Goal: Communication & Community: Answer question/provide support

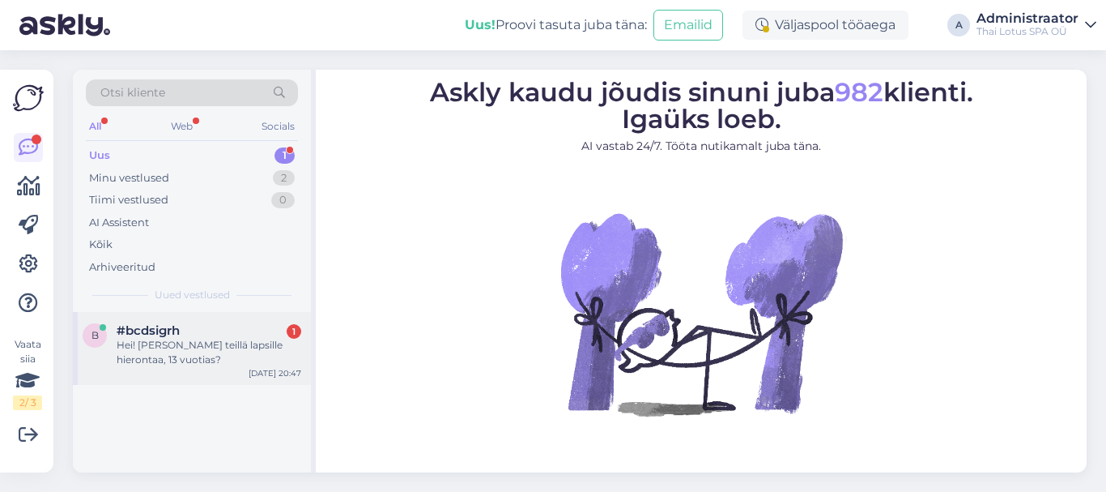
click at [236, 343] on div "Hei! [PERSON_NAME] teillä lapsille hierontaa, 13 vuotias?" at bounding box center [209, 352] width 185 height 29
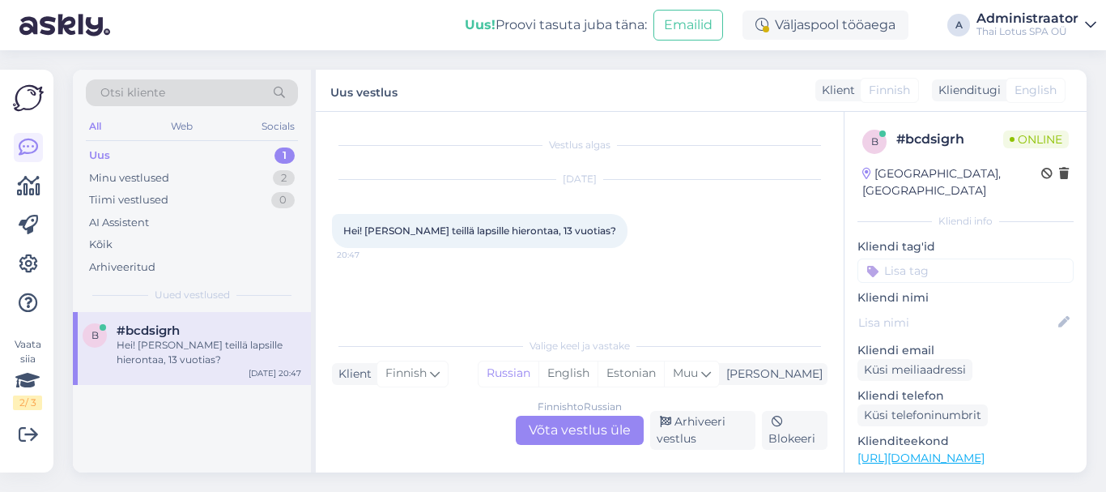
click at [613, 427] on div "Finnish to Russian Võta vestlus üle" at bounding box center [580, 429] width 128 height 29
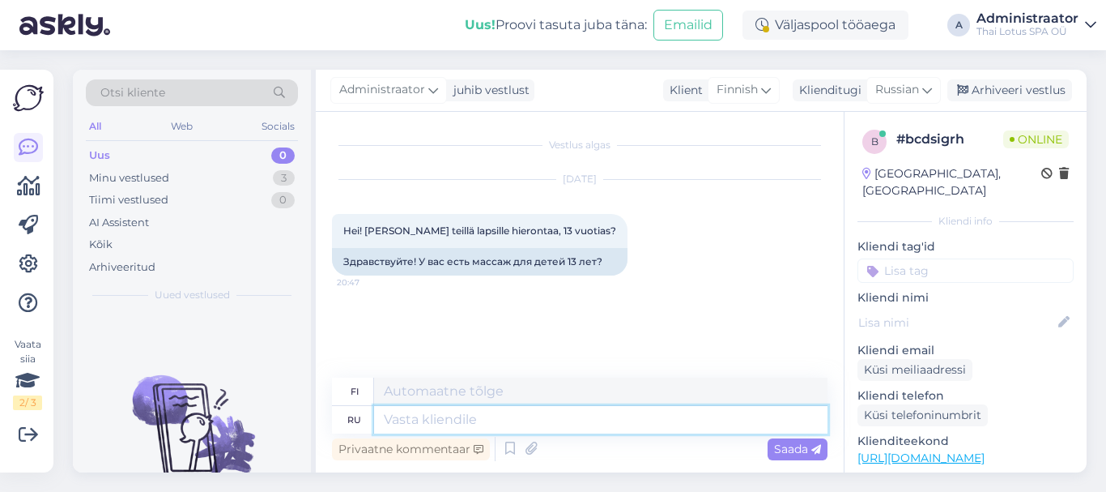
click at [473, 418] on textarea at bounding box center [600, 420] width 453 height 28
type textarea "Добрый ае"
type textarea "Ystävällinen"
type textarea "Добрый вечер"
type textarea "Hyvää iltaa"
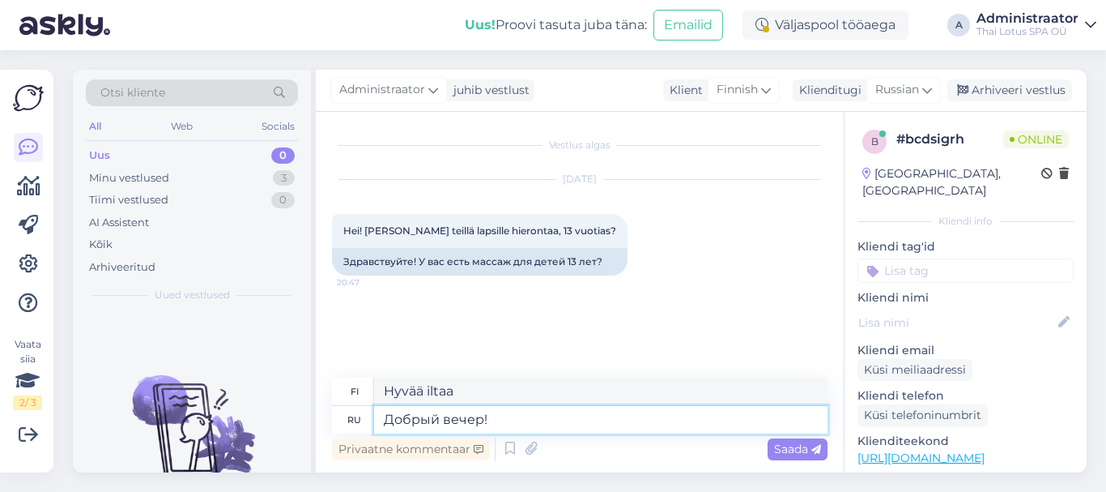
type textarea "Добрый вечер! Д"
type textarea "Hyvää iltaa!"
type textarea "Добрый вечер! [GEOGRAPHIC_DATA]"
type textarea "Hyvää iltaa! Lapset"
type textarea "Добрый вечер! Детский массаж"
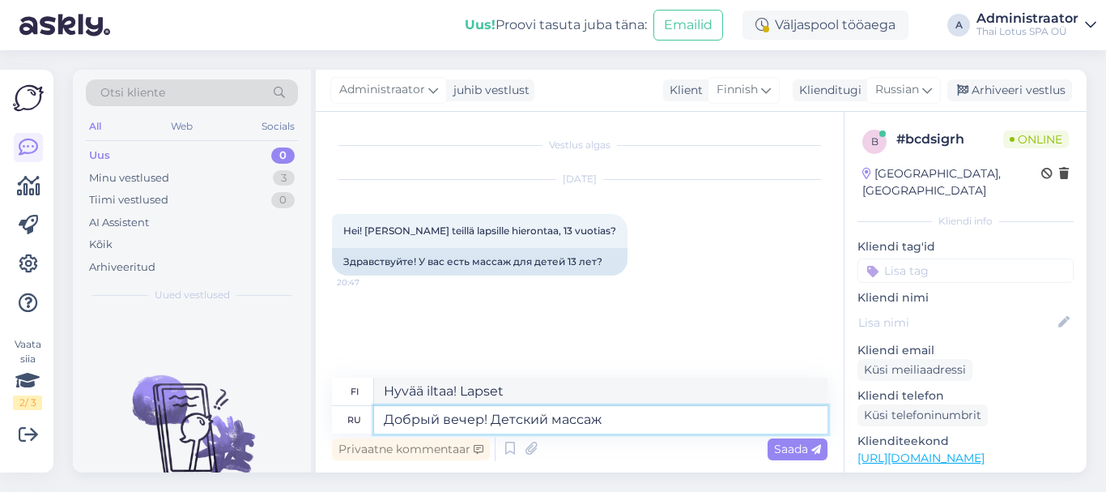
type textarea "Hyvää iltaa! Vauvan hieronta"
type textarea "Добрый вечер! Детский массаж длится"
type textarea "Hyvää iltaa! Vauvan hieronta on käynnissä."
type textarea "Добрый вечер! Детский массаж длится 40 мин"
type textarea "Hyvää iltaa! Vauvahieronta kestää 40"
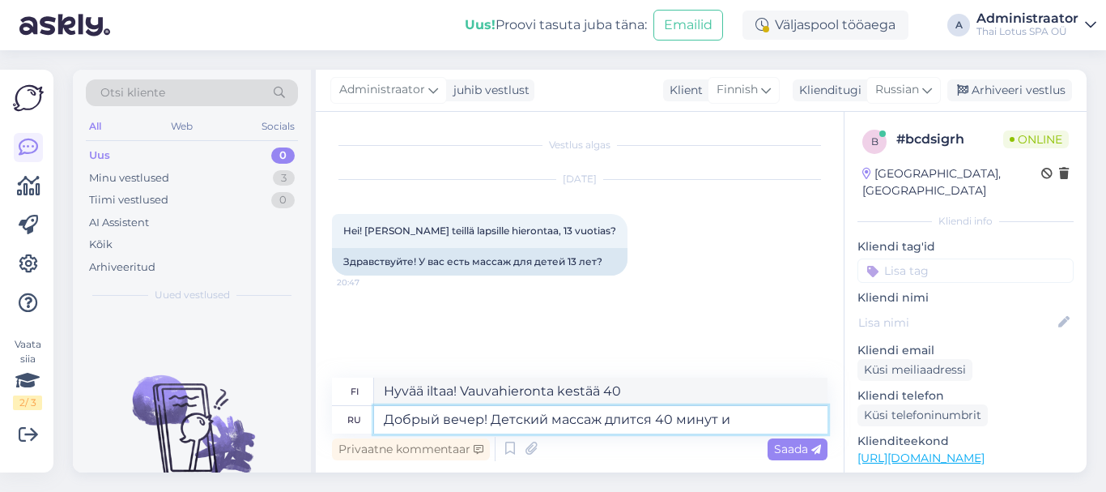
type textarea "Добрый вечер! Детский массаж длится 40 минут и с"
type textarea "Hyvää iltaa! Lasten hieronta kestää 40 minuuttia."
type textarea "Добрый вечер! Детский массаж длится 40 минут и сто"
type textarea "Hyvää iltaa! Vauvahieronta kestää 40 minuuttia ja"
type textarea "Добрый вечер! Детский массаж длится 40 минут и стоит"
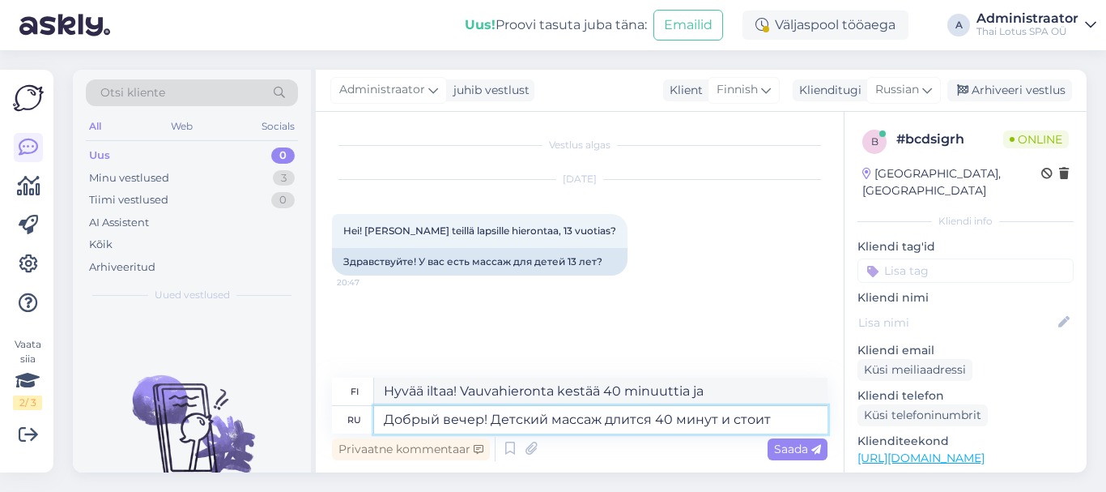
type textarea "Hyvää iltaa! Vauvahieronta kestää 40 minuuttia ja maksaa"
type textarea "Добрый вечер! Детский массаж длится 40 минут и стоит 30 евро"
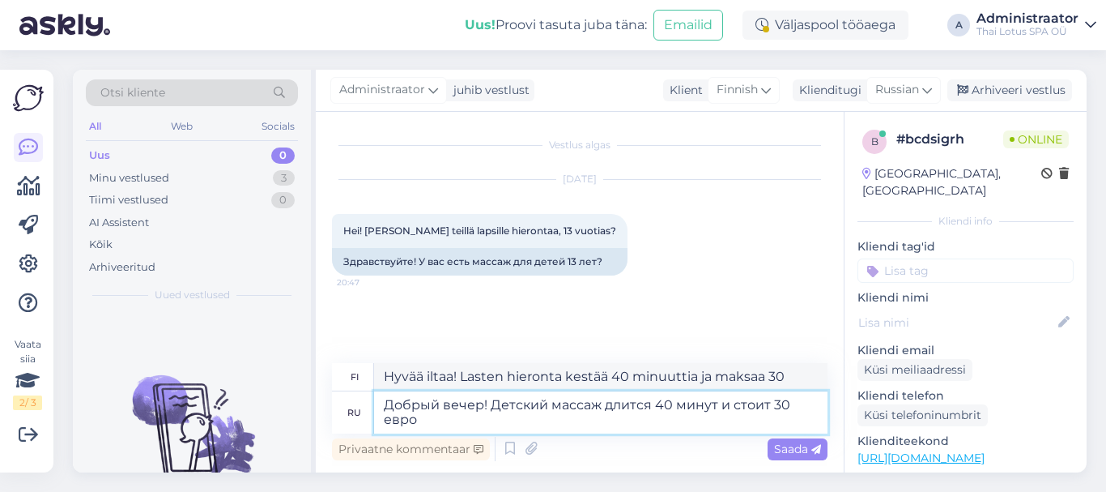
type textarea "Hyvää iltaa! Vauvahieronta kestää 40 minuuttia ja maksaa 30 euroa."
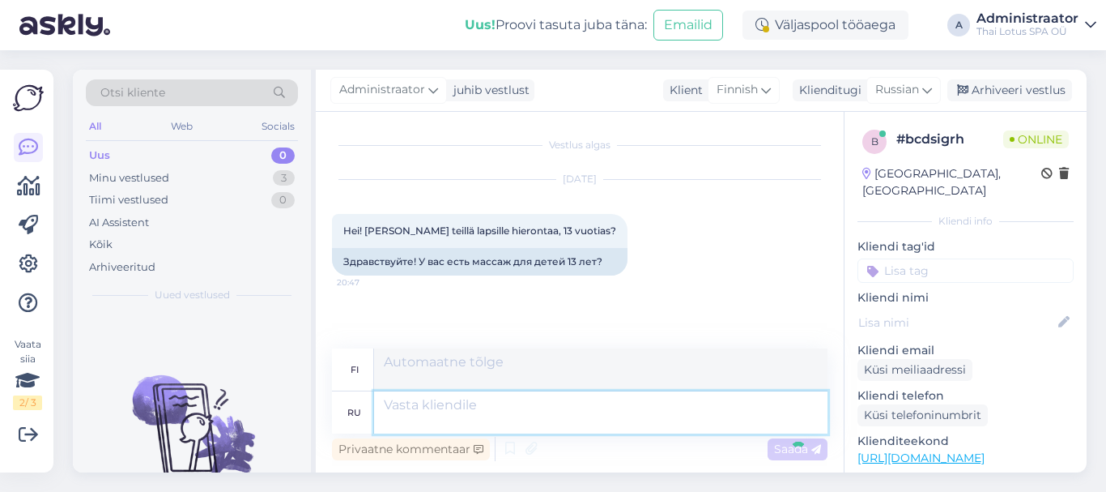
scroll to position [57, 0]
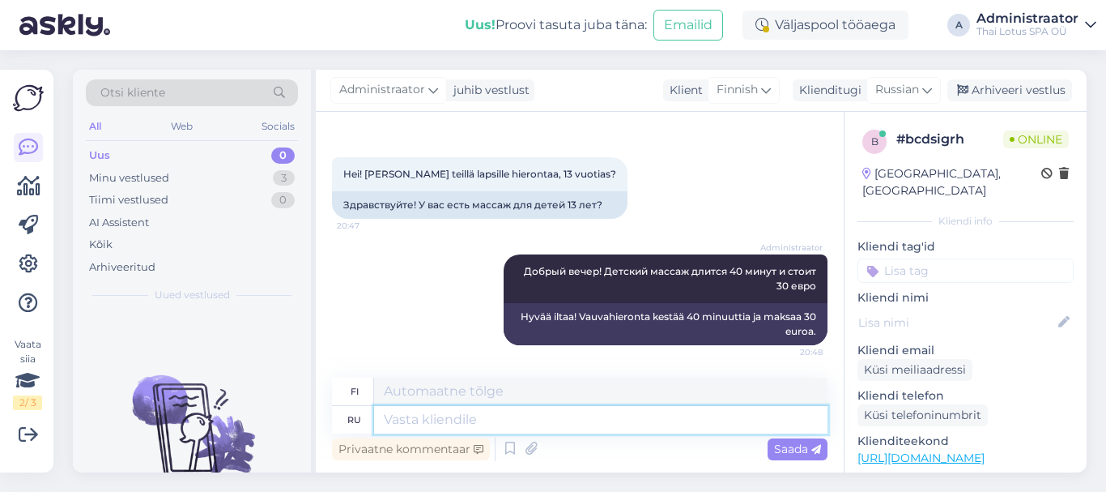
paste textarea "[URL][DOMAIN_NAME]"
type textarea "[URL][DOMAIN_NAME]"
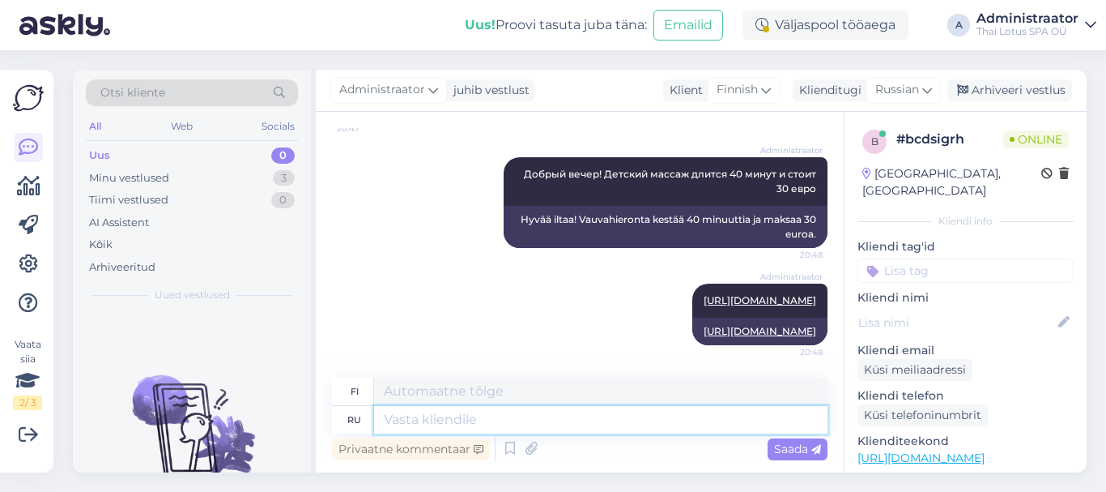
click at [482, 422] on textarea at bounding box center [600, 420] width 453 height 28
click at [480, 419] on textarea at bounding box center [600, 420] width 453 height 28
